Goal: Task Accomplishment & Management: Use online tool/utility

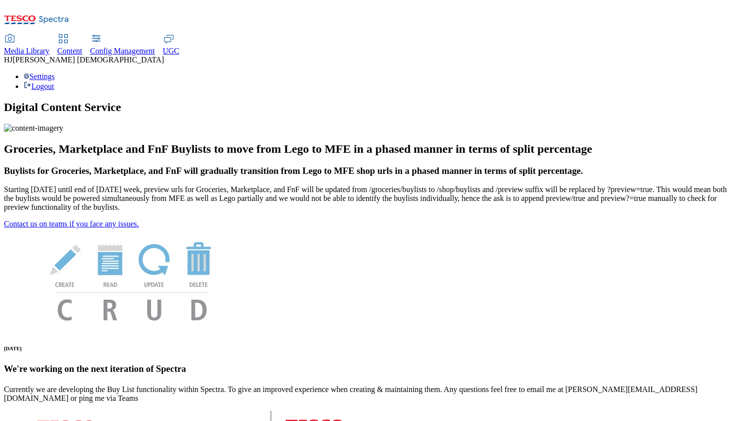
click at [50, 47] on span "Media Library" at bounding box center [27, 51] width 46 height 8
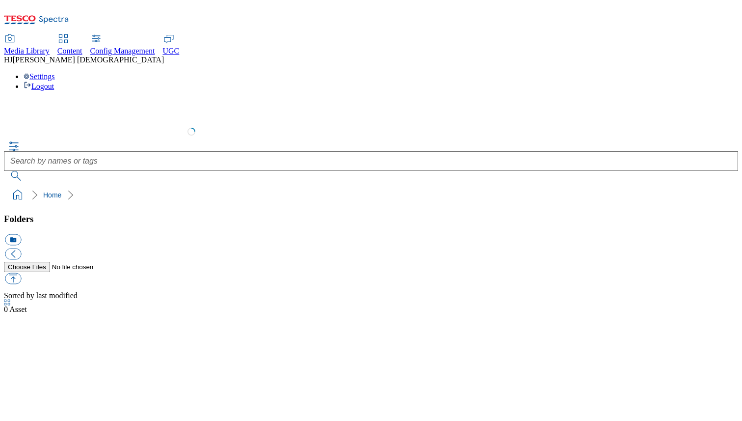
select select "flare-test"
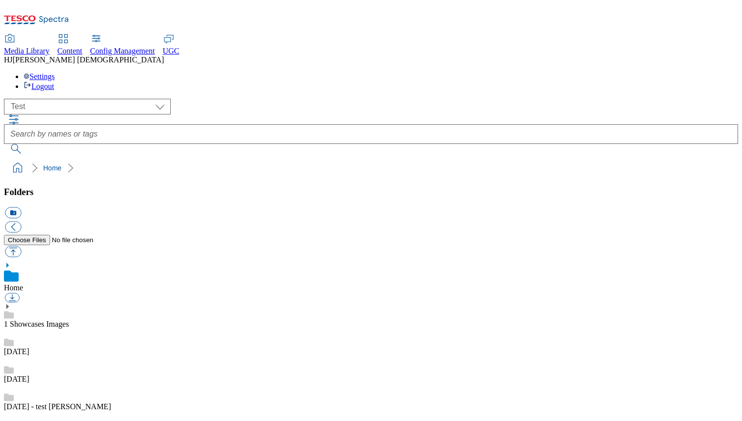
scroll to position [0, 0]
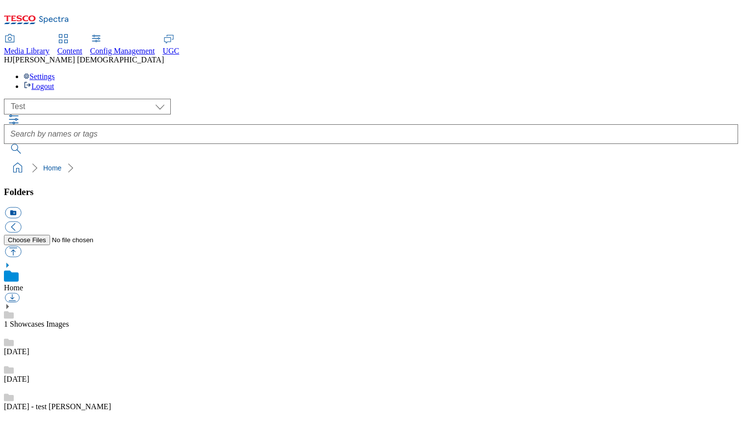
scroll to position [145, 0]
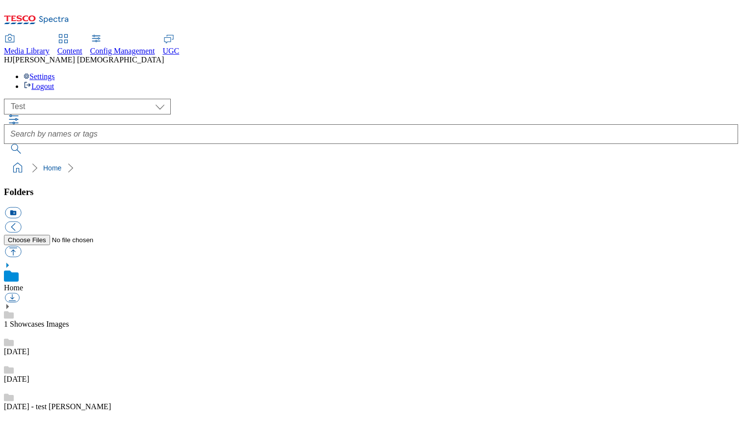
scroll to position [279, 0]
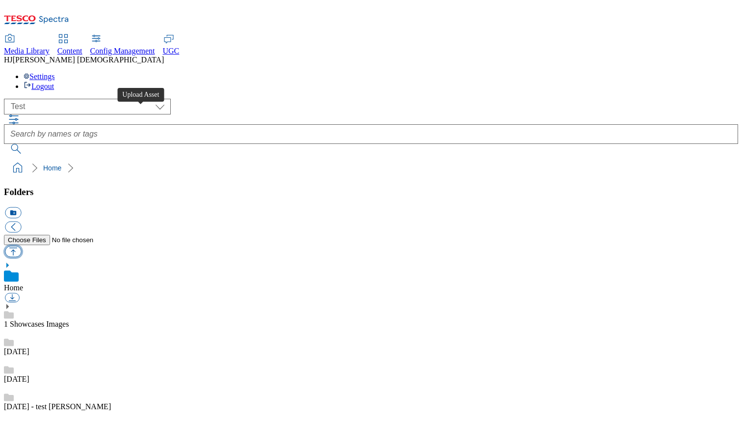
click at [21, 246] on button "button" at bounding box center [13, 251] width 16 height 11
